Goal: Transaction & Acquisition: Purchase product/service

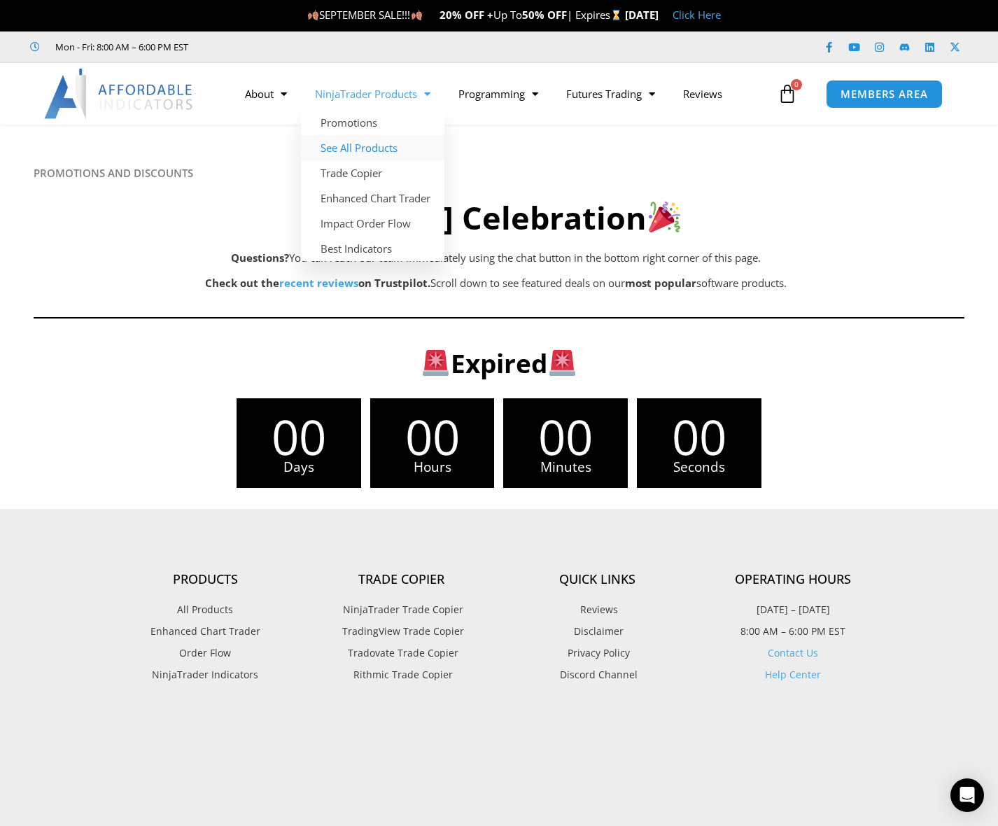
click at [384, 147] on link "See All Products" at bounding box center [373, 147] width 144 height 25
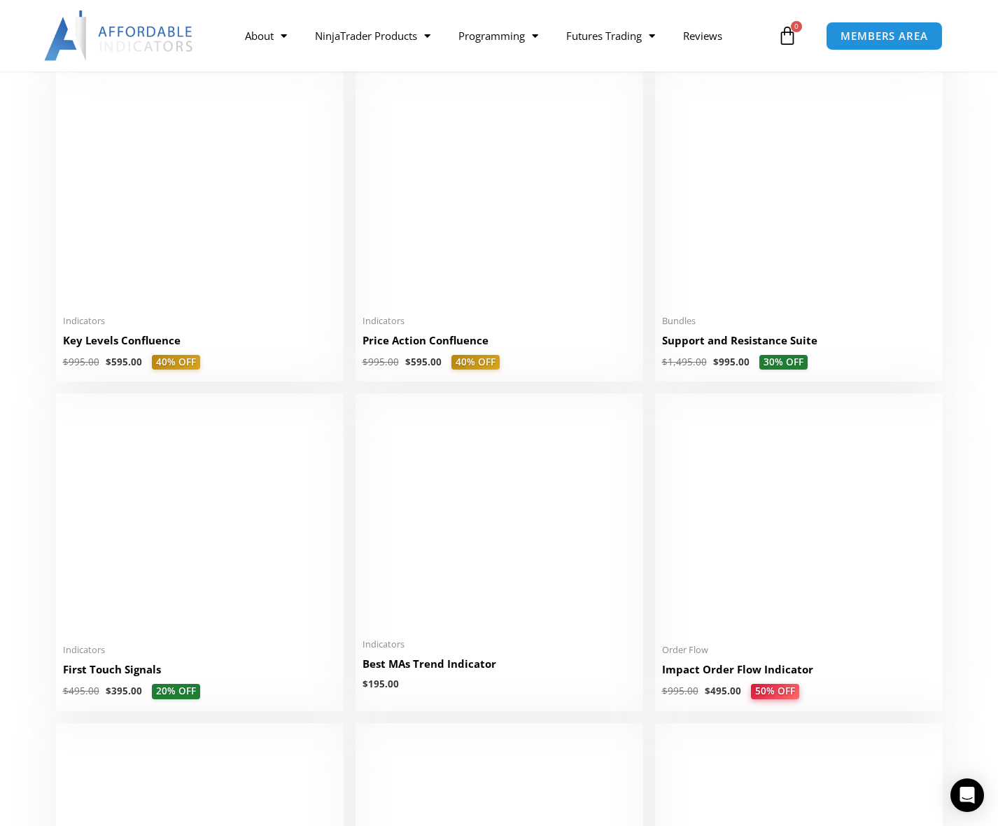
scroll to position [1960, 0]
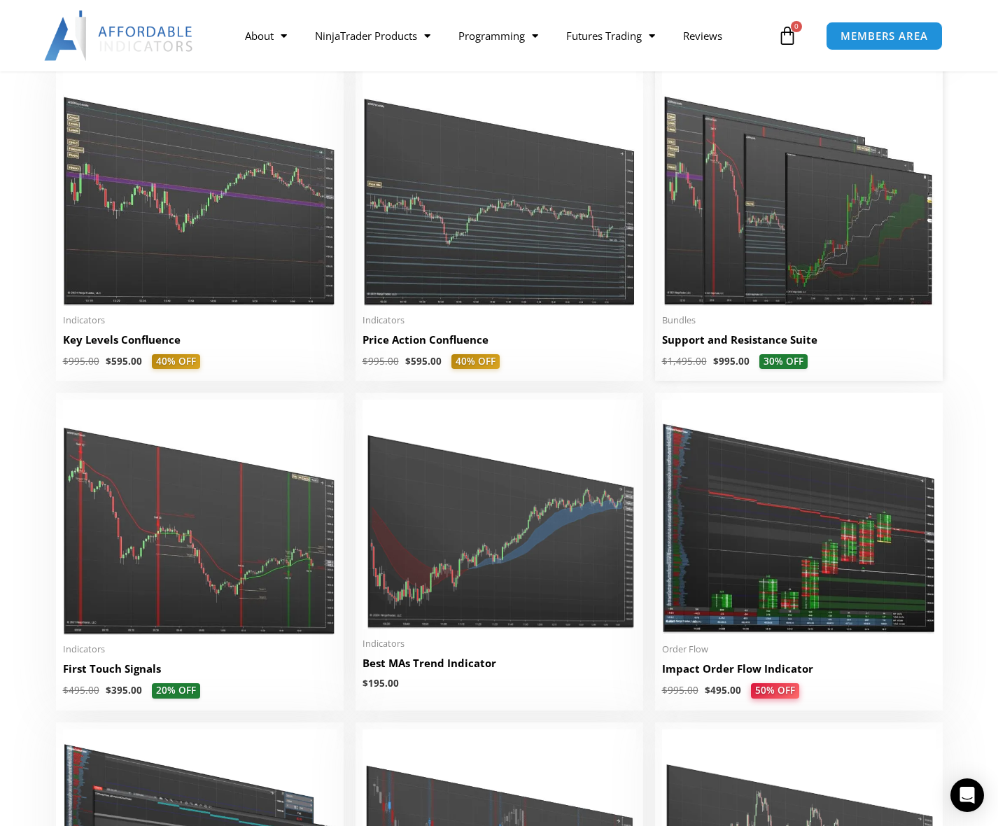
click at [728, 339] on h2 "Support and Resistance Suite" at bounding box center [799, 340] width 274 height 15
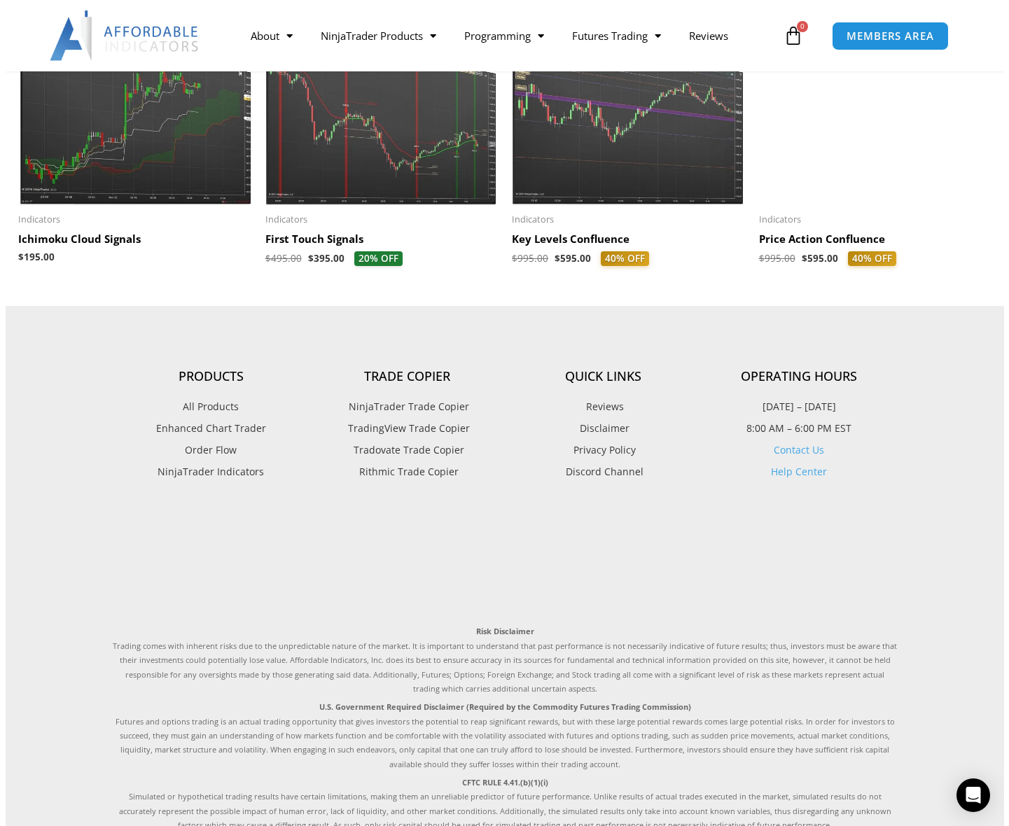
scroll to position [1680, 0]
